Goal: Manage account settings

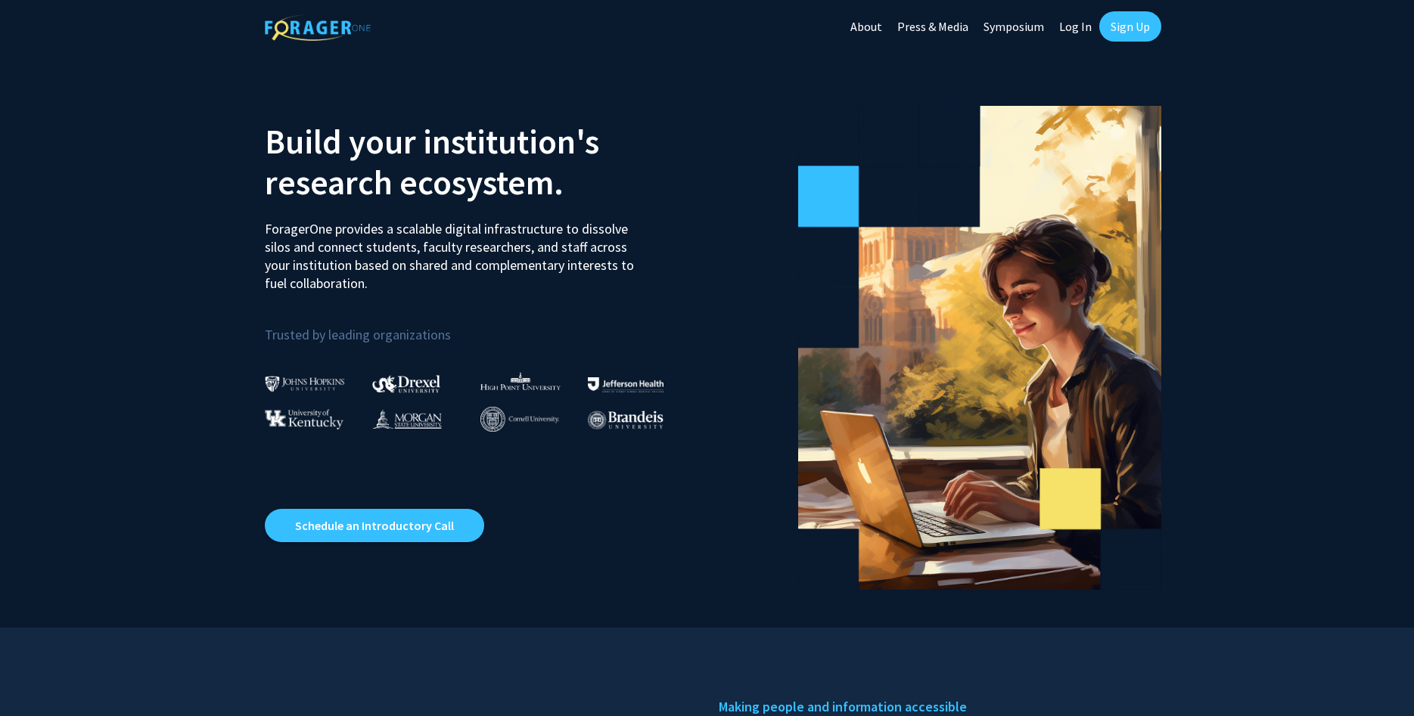
click at [1082, 28] on link "Log In" at bounding box center [1075, 26] width 48 height 53
select select
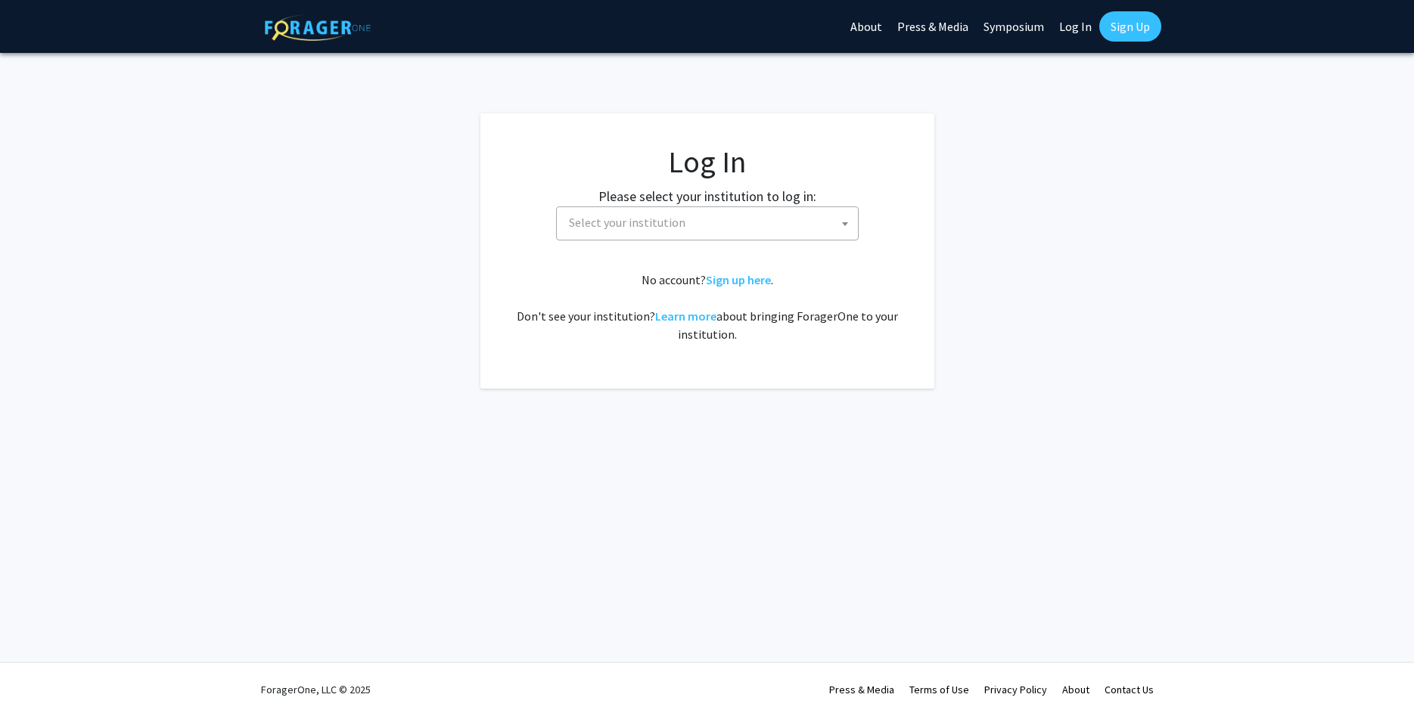
click at [663, 234] on span "Select your institution" at bounding box center [710, 222] width 295 height 31
type input "miss"
select select "33"
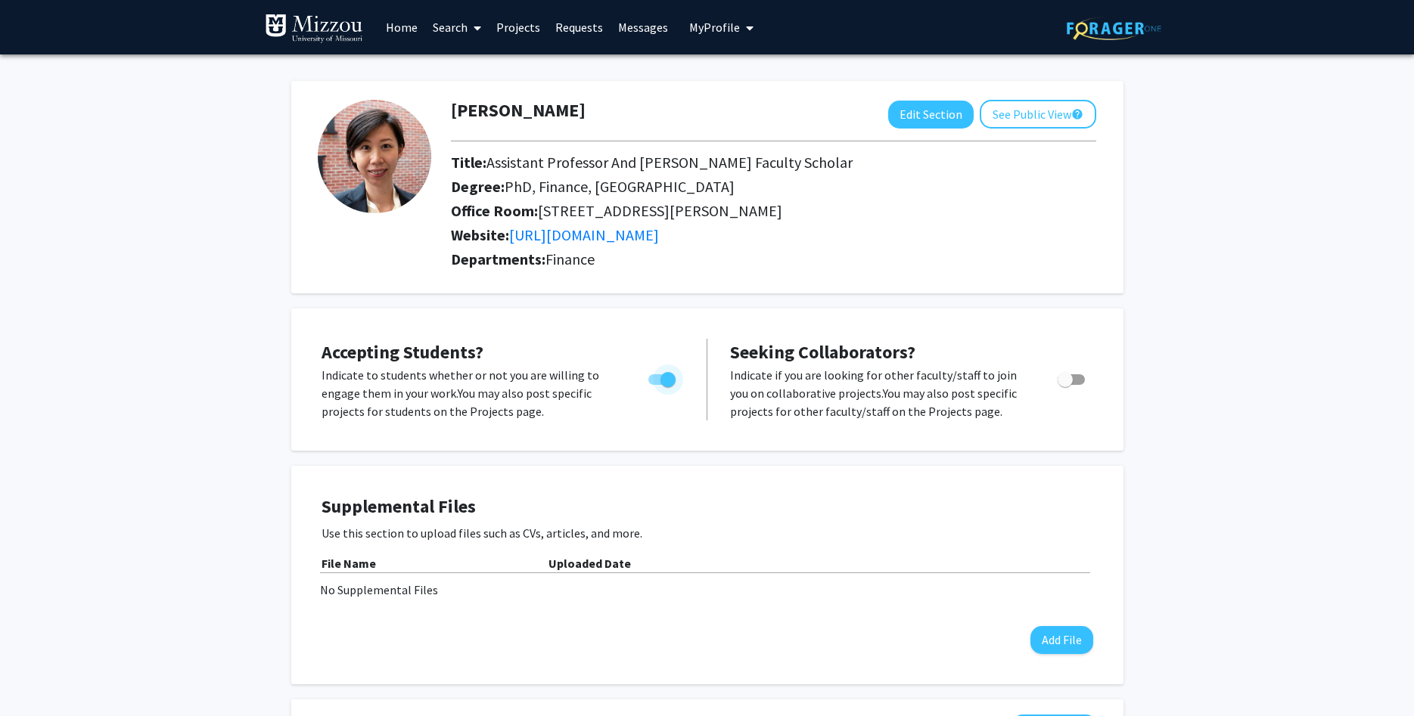
click at [652, 382] on span "Toggle" at bounding box center [661, 379] width 27 height 11
click at [655, 385] on input "Would you like to permit student requests?" at bounding box center [655, 385] width 1 height 1
checkbox input "false"
